Goal: Information Seeking & Learning: Learn about a topic

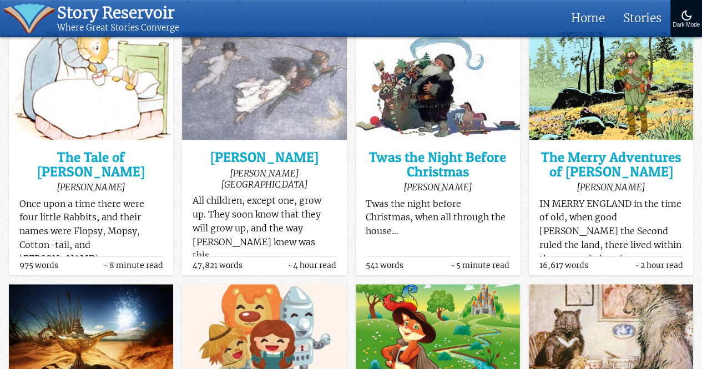
scroll to position [158, 0]
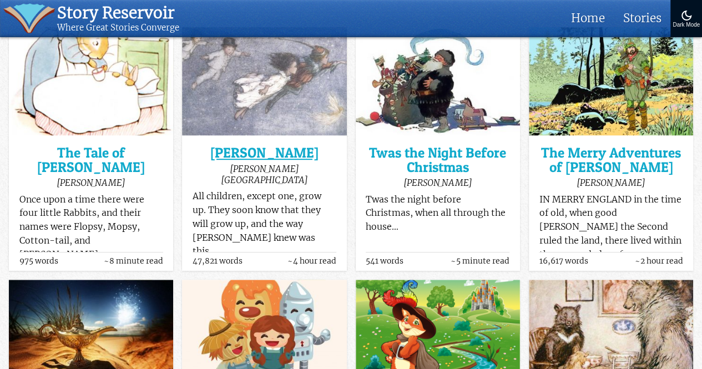
click at [273, 156] on h3 "[PERSON_NAME]" at bounding box center [264, 153] width 144 height 14
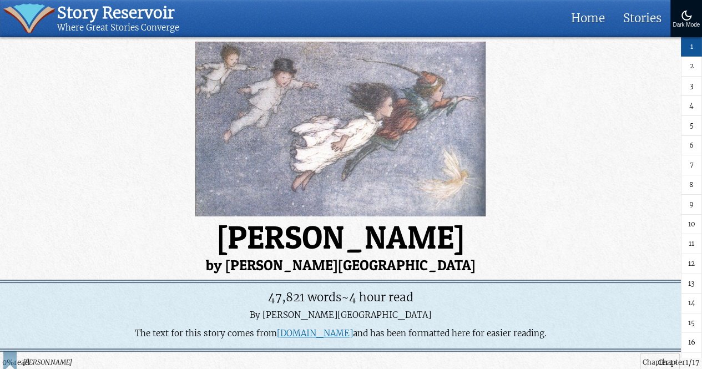
click at [689, 126] on span "5" at bounding box center [691, 125] width 4 height 11
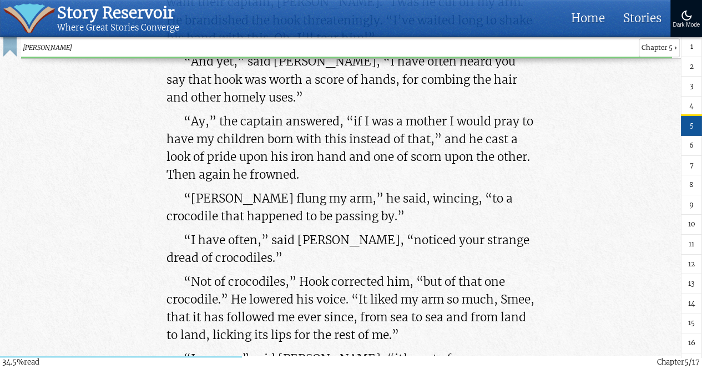
scroll to position [33991, 0]
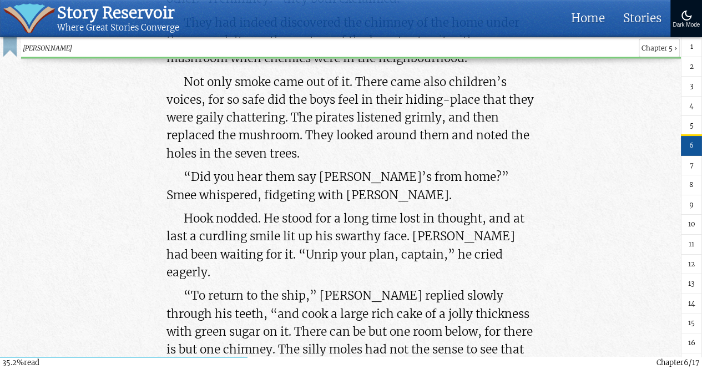
scroll to position [34761, 0]
